Goal: Transaction & Acquisition: Purchase product/service

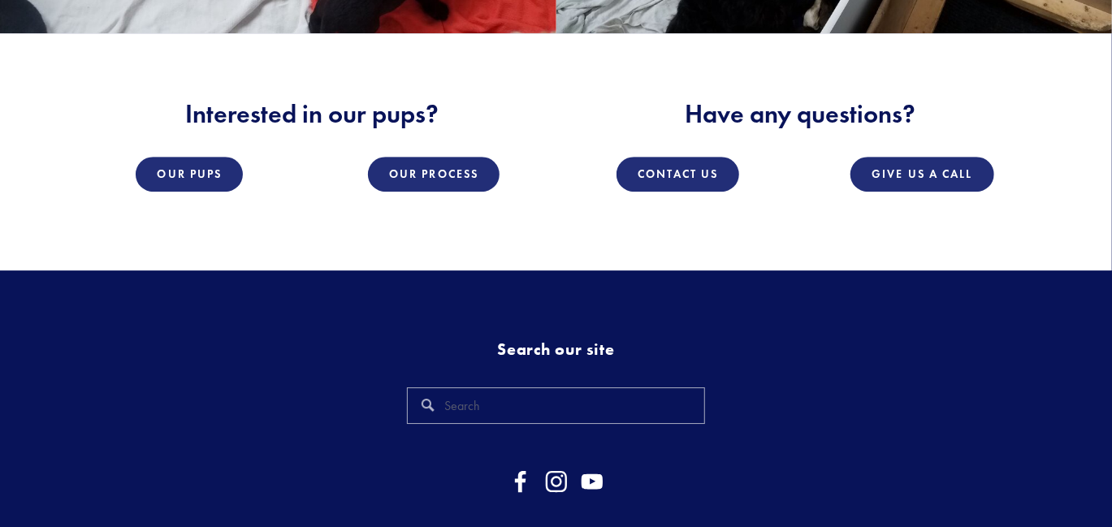
scroll to position [2376, 0]
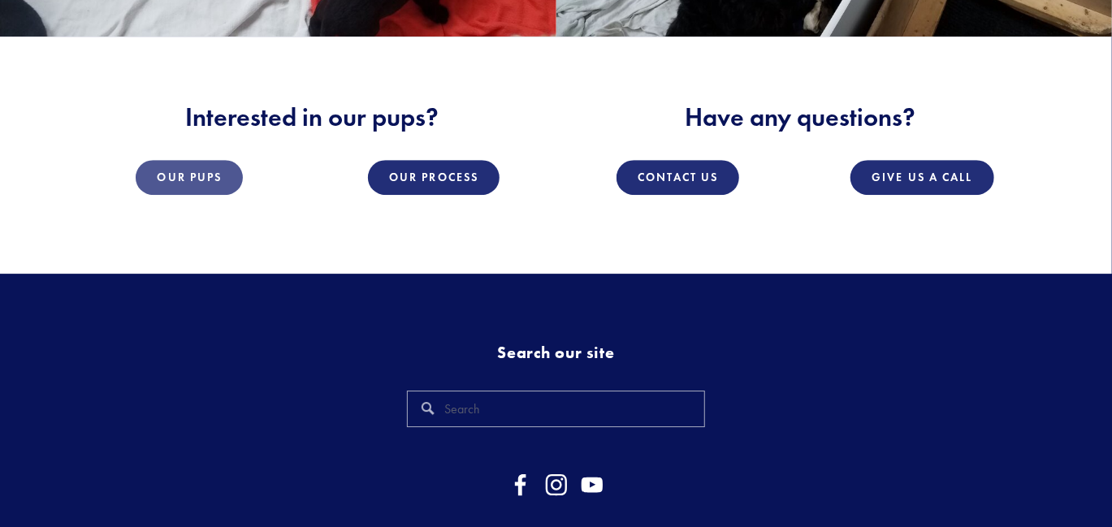
click at [210, 173] on link "Our Pups" at bounding box center [189, 177] width 107 height 35
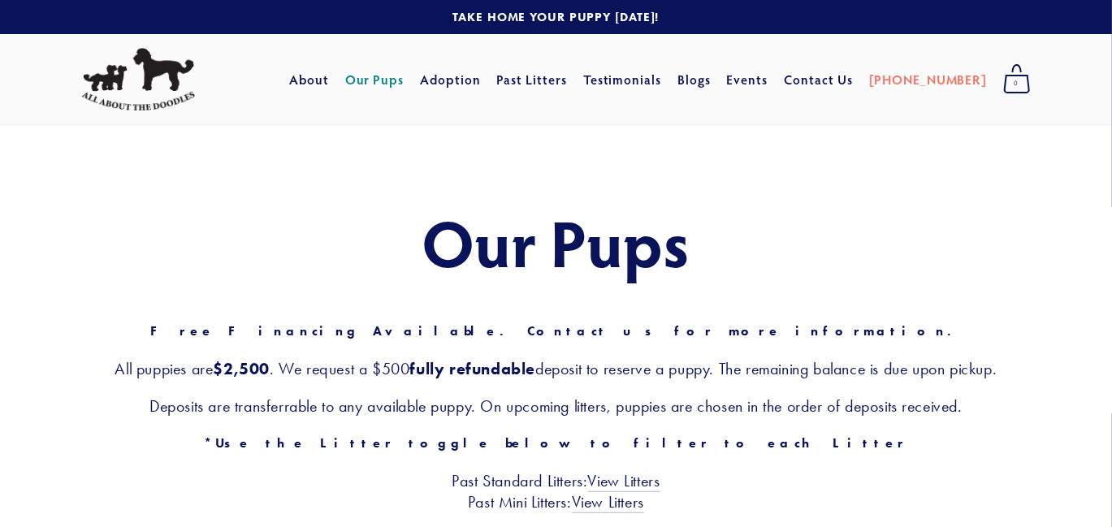
click at [958, 409] on h3 "Deposits are transferrable to any available puppy. On upcoming litters, puppies…" at bounding box center [555, 406] width 949 height 21
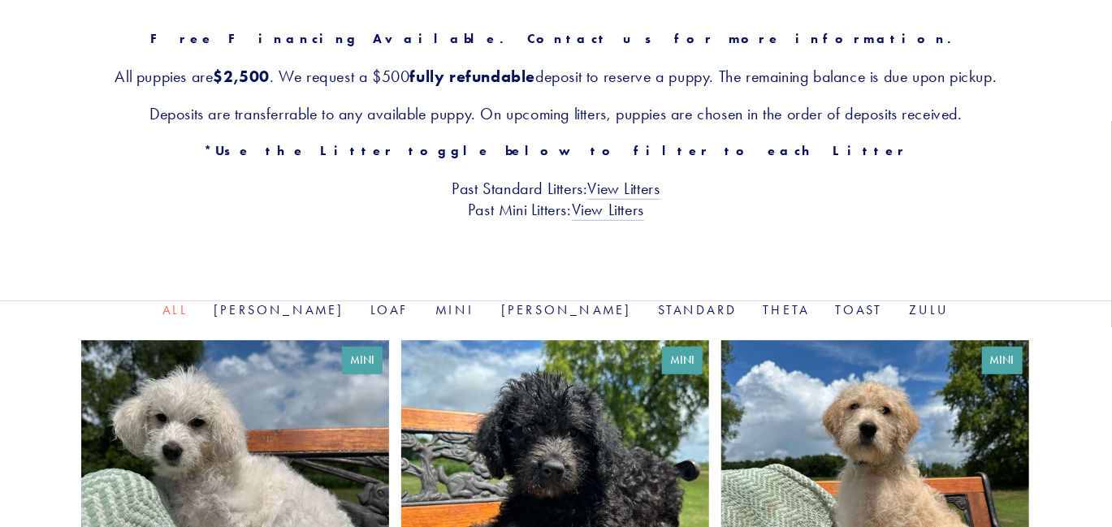
scroll to position [313, 0]
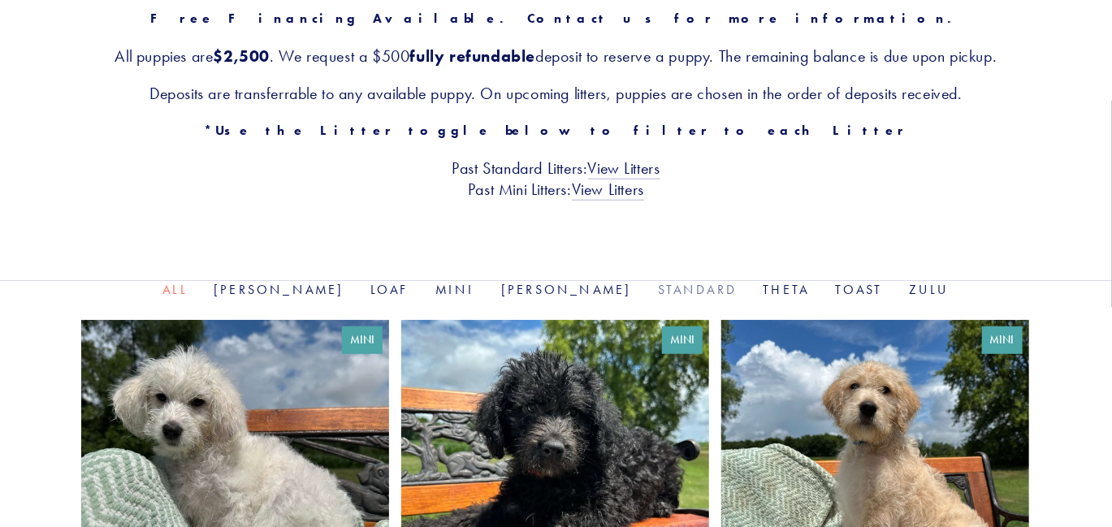
click at [658, 286] on link "Standard" at bounding box center [698, 289] width 80 height 15
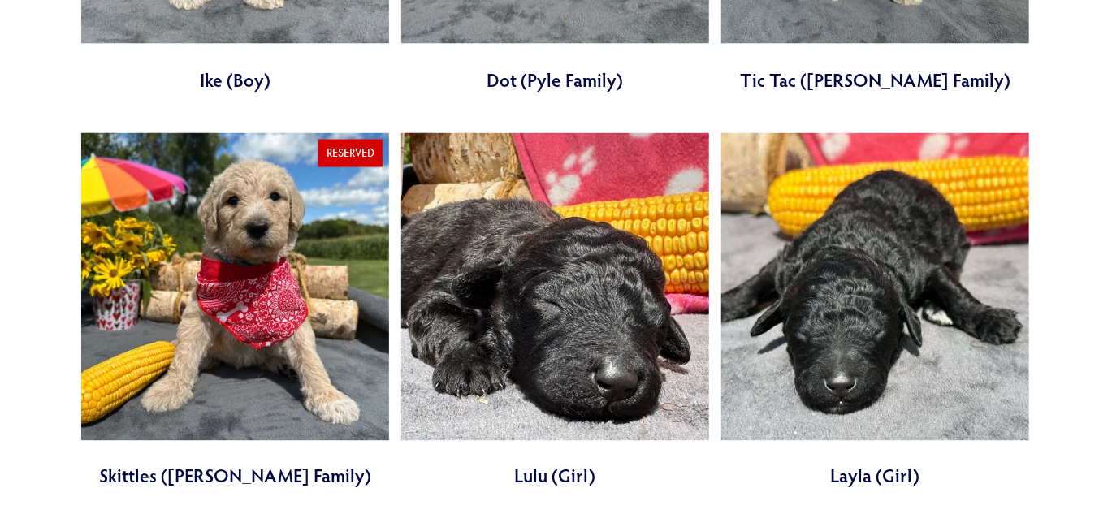
scroll to position [1321, 0]
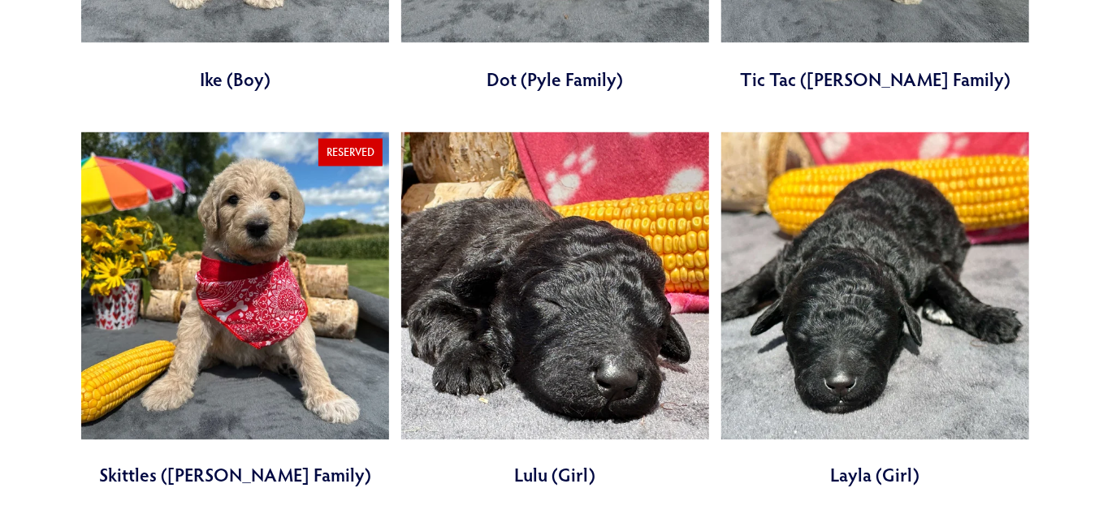
click at [246, 265] on link at bounding box center [235, 310] width 308 height 357
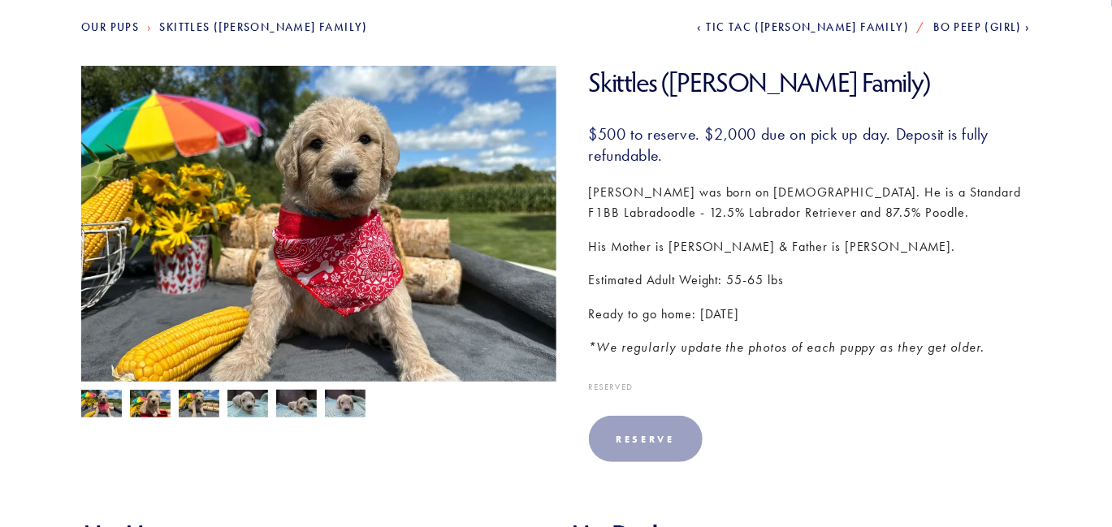
scroll to position [214, 0]
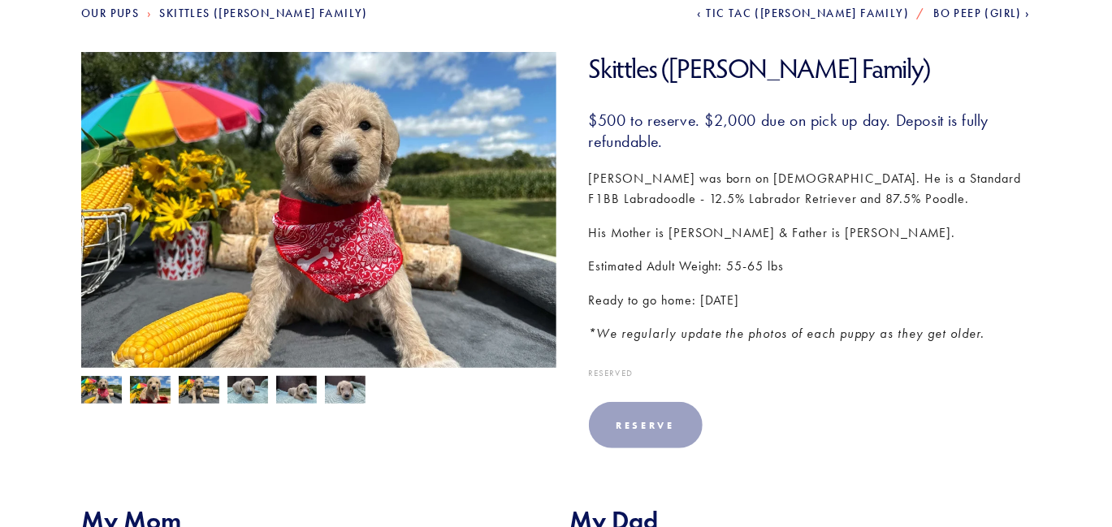
click at [210, 394] on img at bounding box center [199, 391] width 41 height 31
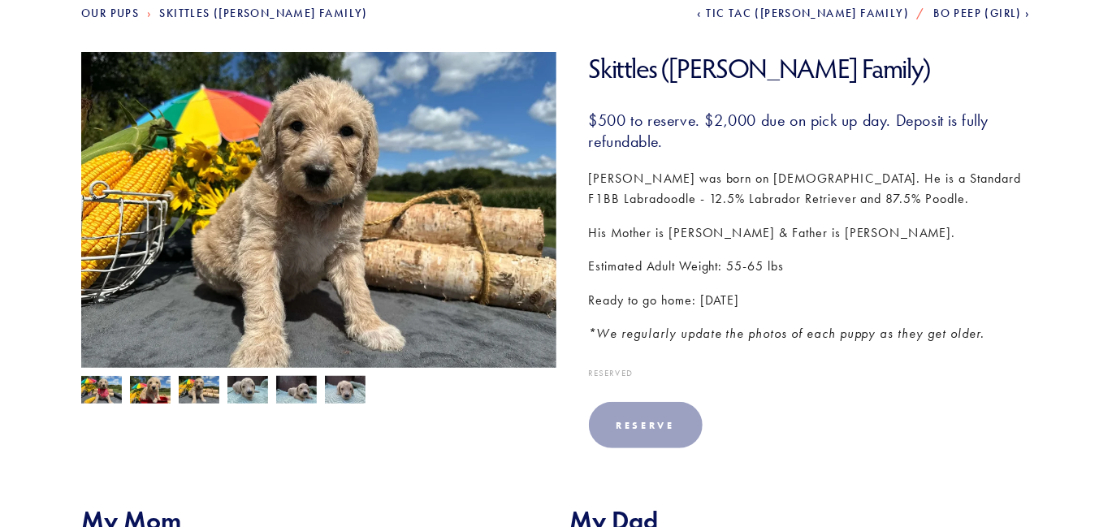
click at [159, 391] on img at bounding box center [150, 391] width 41 height 31
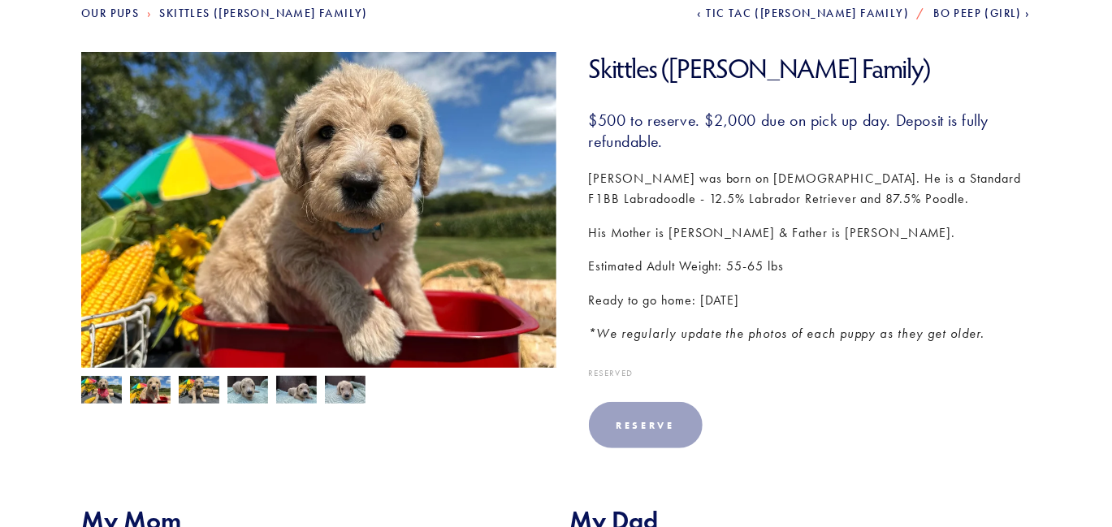
click at [106, 393] on img at bounding box center [101, 391] width 41 height 31
